Goal: Register for event/course

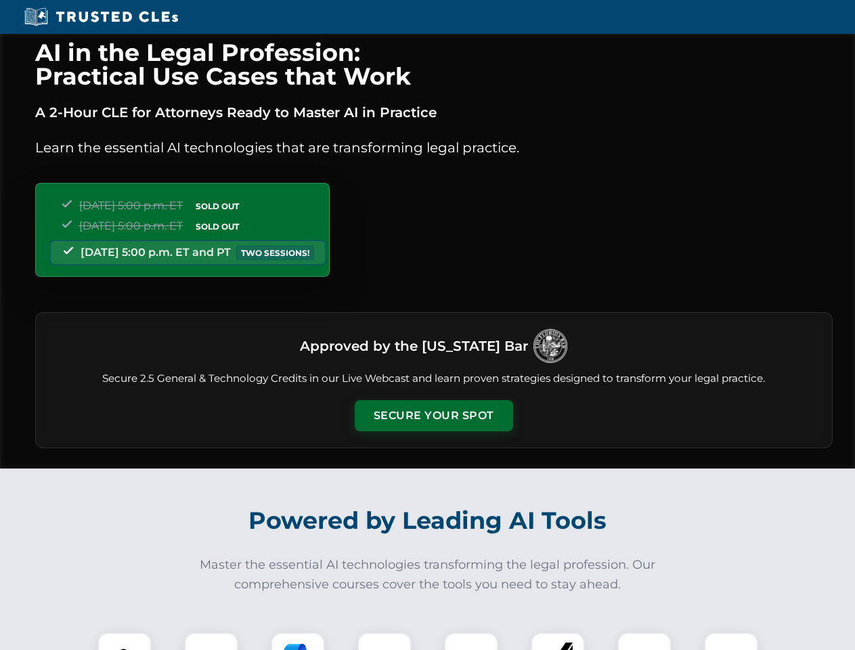
click at [433, 415] on button "Secure Your Spot" at bounding box center [434, 415] width 158 height 31
click at [125, 641] on img at bounding box center [124, 658] width 39 height 39
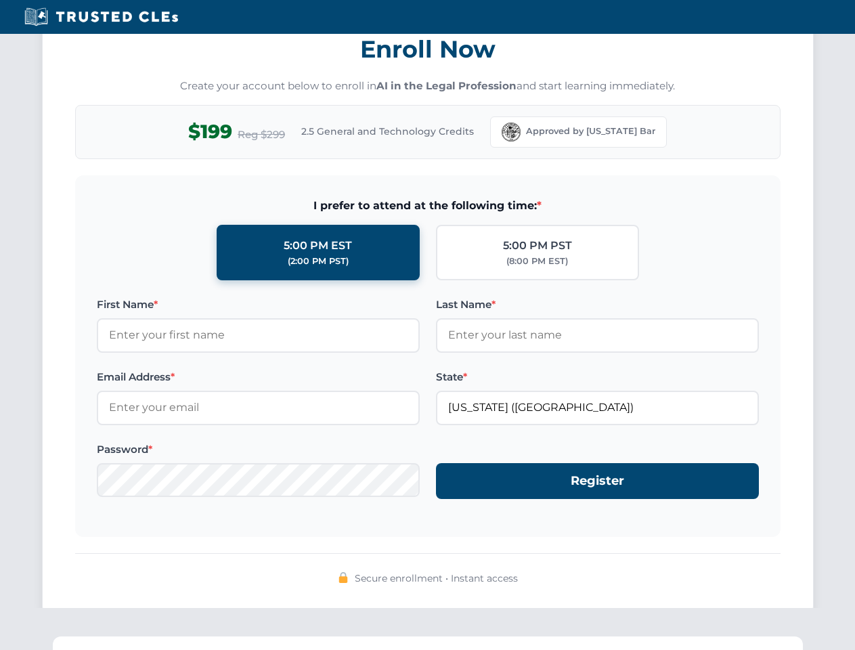
scroll to position [1328, 0]
